Goal: Information Seeking & Learning: Learn about a topic

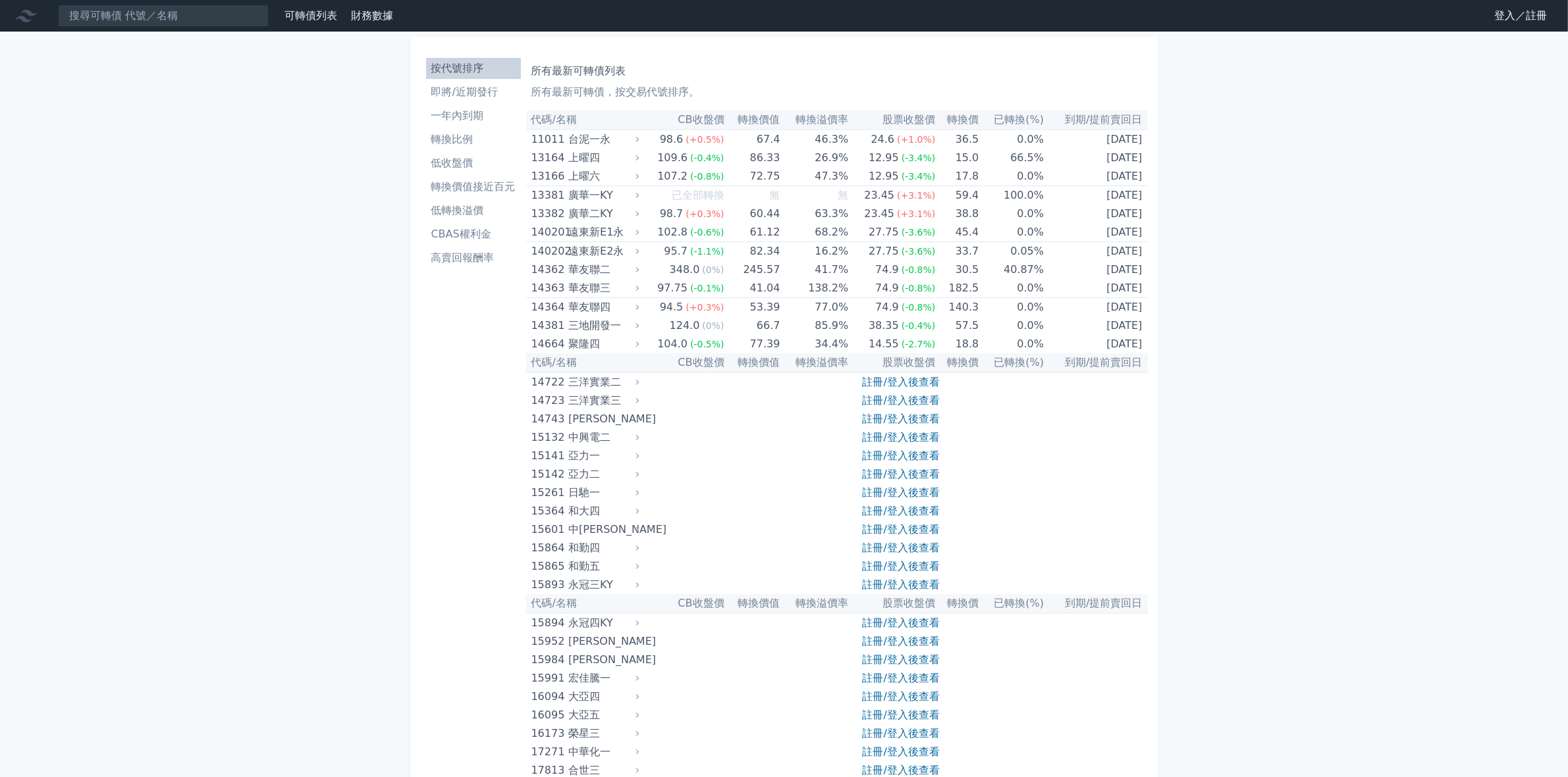
click at [878, 381] on link "註冊/登入後查看" at bounding box center [901, 382] width 77 height 12
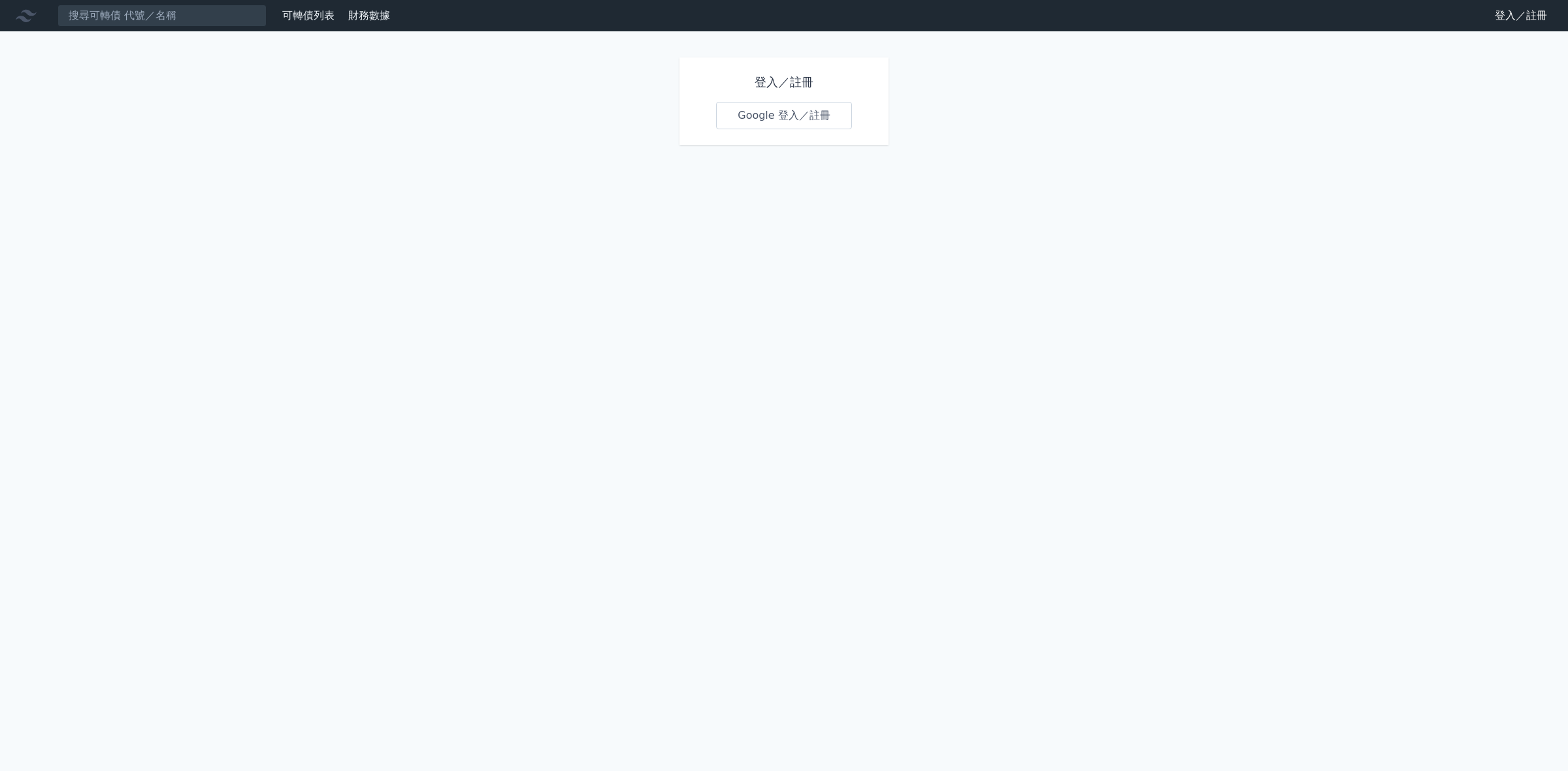
click at [771, 113] on link "Google 登入／註冊" at bounding box center [784, 115] width 136 height 27
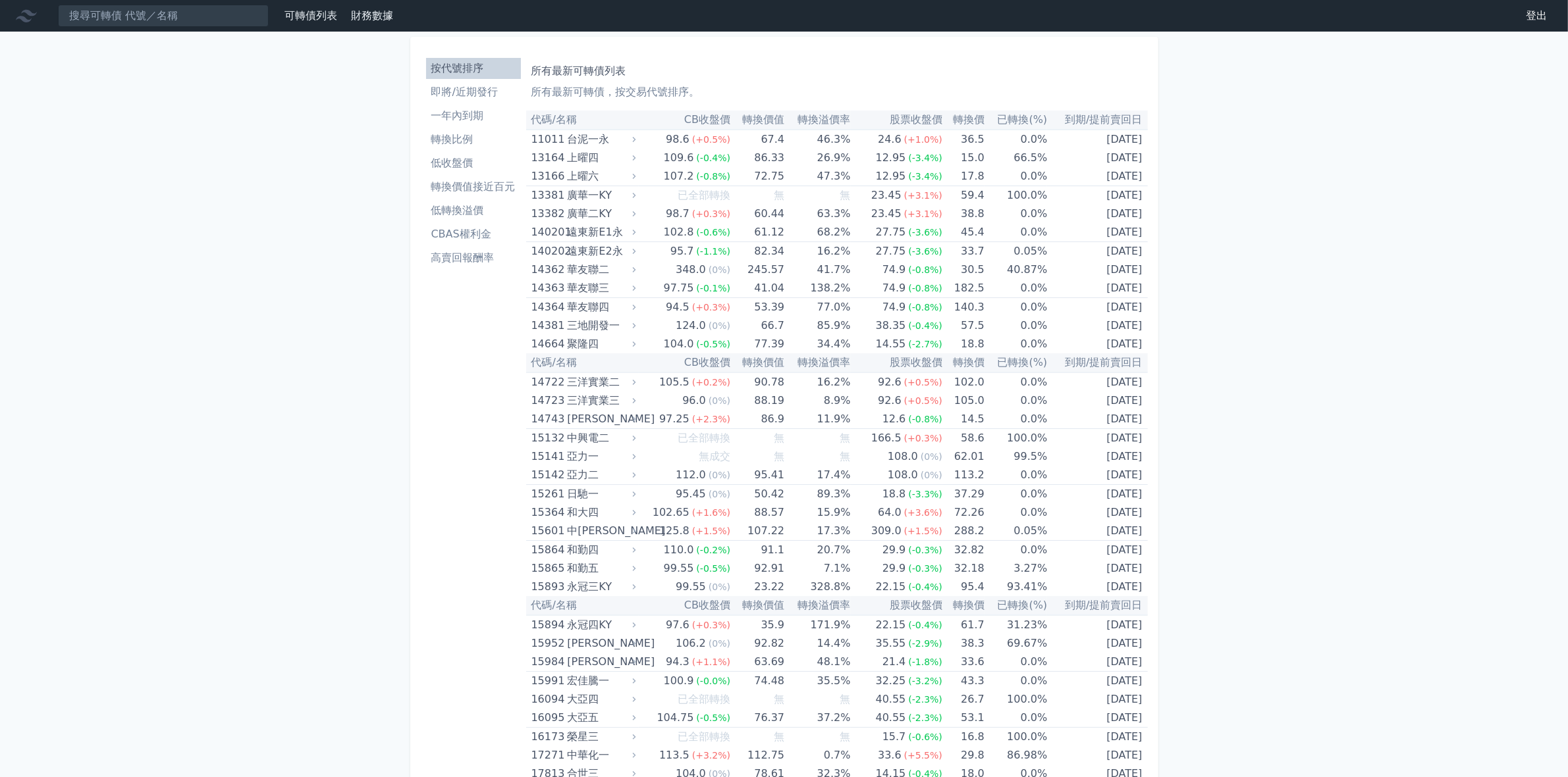
click at [462, 211] on li "低轉換溢價" at bounding box center [473, 211] width 95 height 16
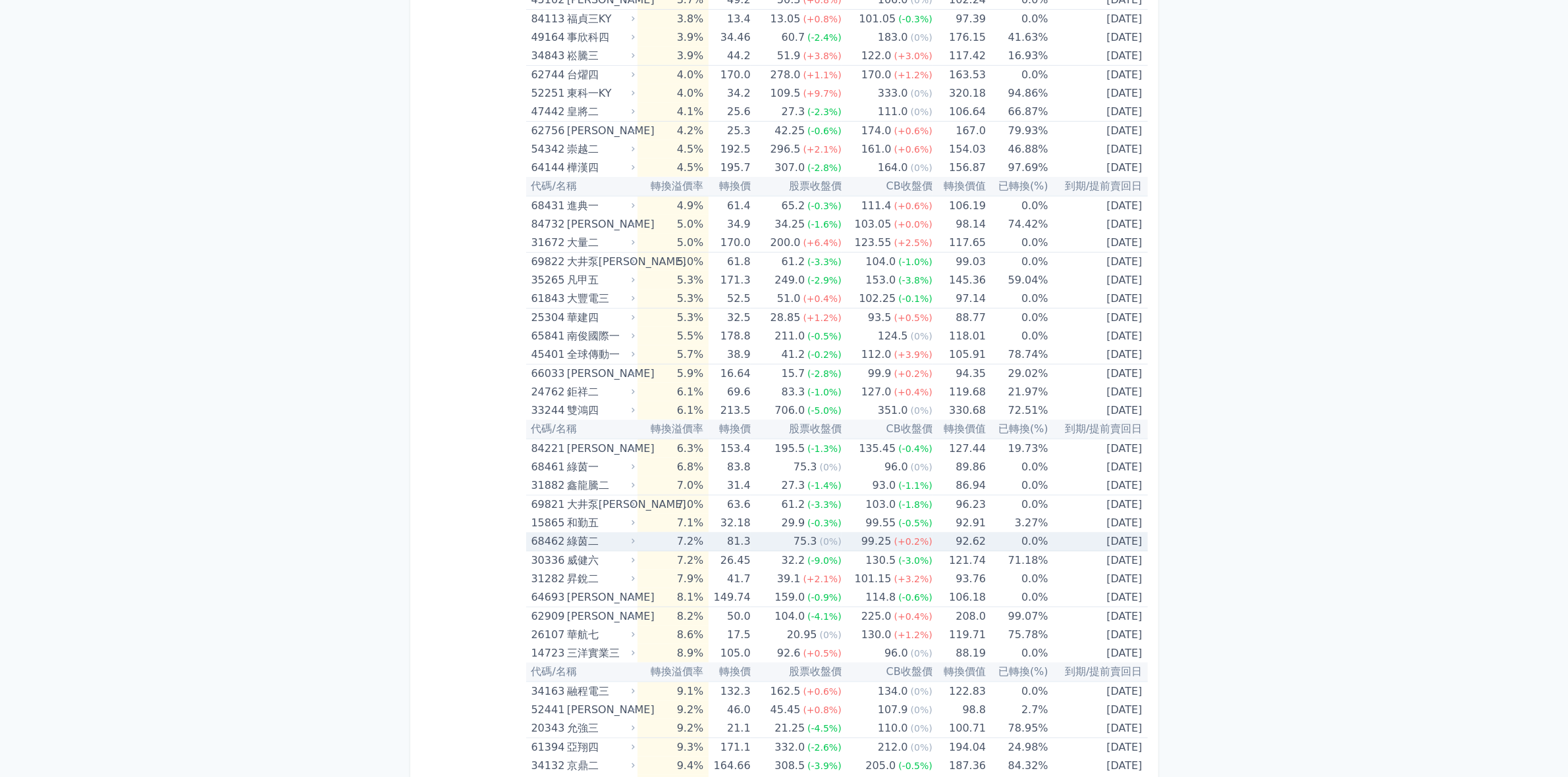
scroll to position [1069, 0]
